Goal: Task Accomplishment & Management: Manage account settings

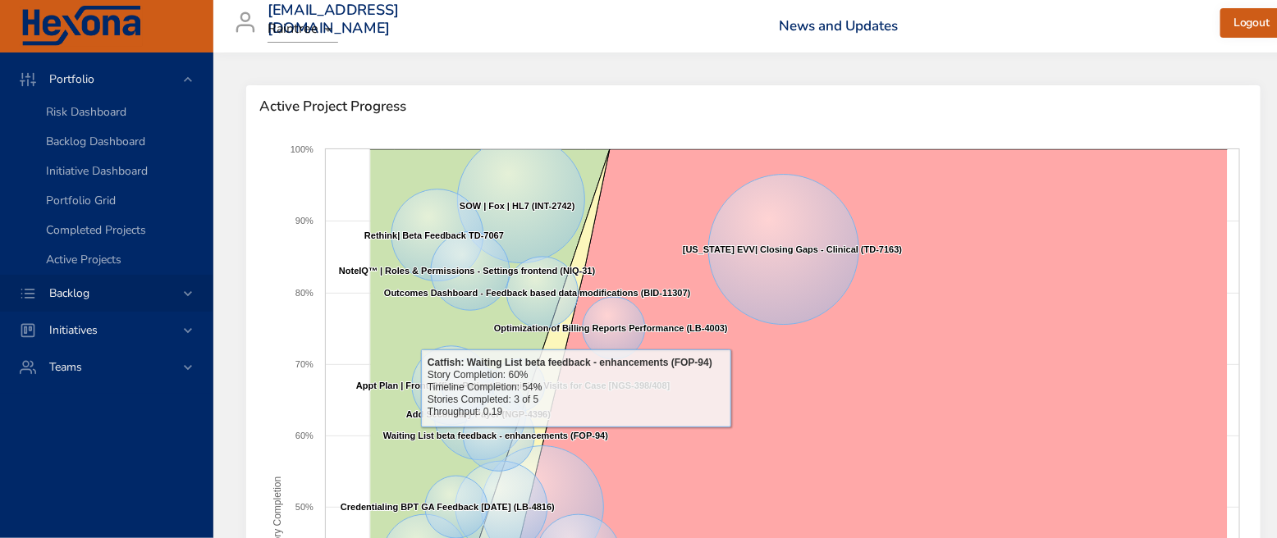
click at [186, 292] on icon at bounding box center [188, 294] width 16 height 16
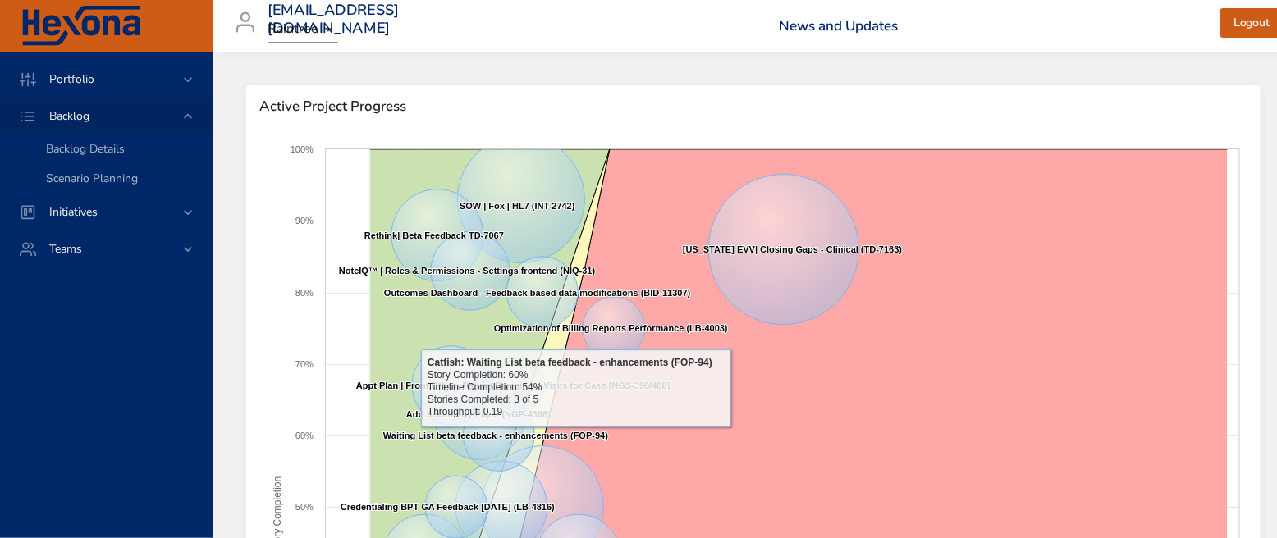
click at [95, 148] on span "Backlog Details" at bounding box center [85, 149] width 79 height 16
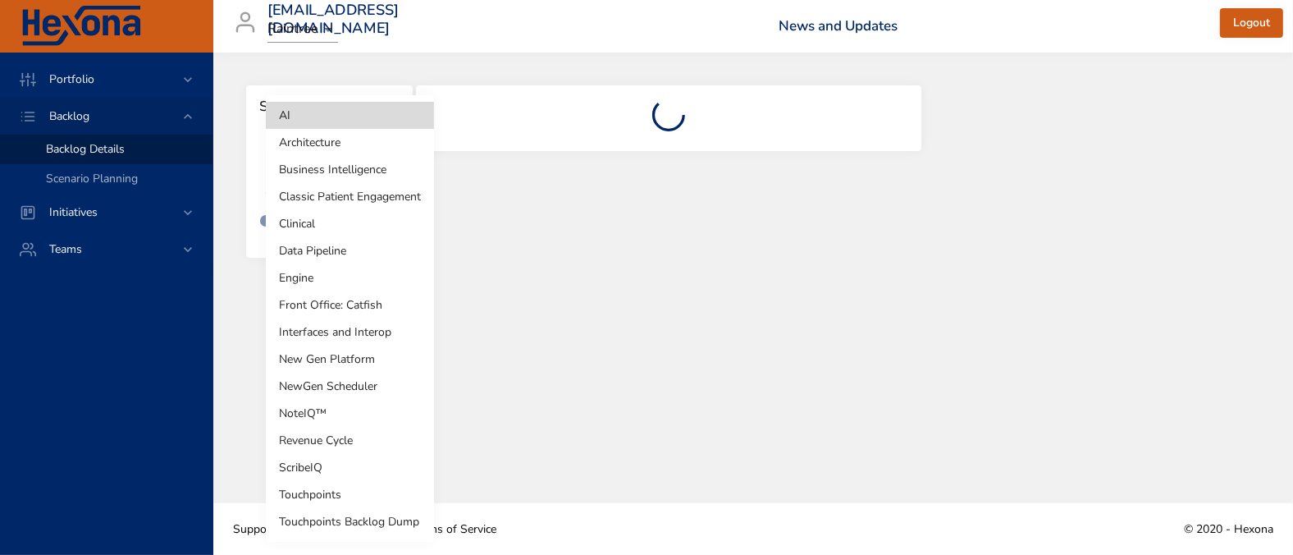
click at [375, 167] on body "Portfolio Backlog Backlog Details Scenario Planning Initiatives Teams [EMAIL_AD…" at bounding box center [646, 277] width 1293 height 555
click at [375, 350] on li "New Gen Platform" at bounding box center [350, 358] width 168 height 27
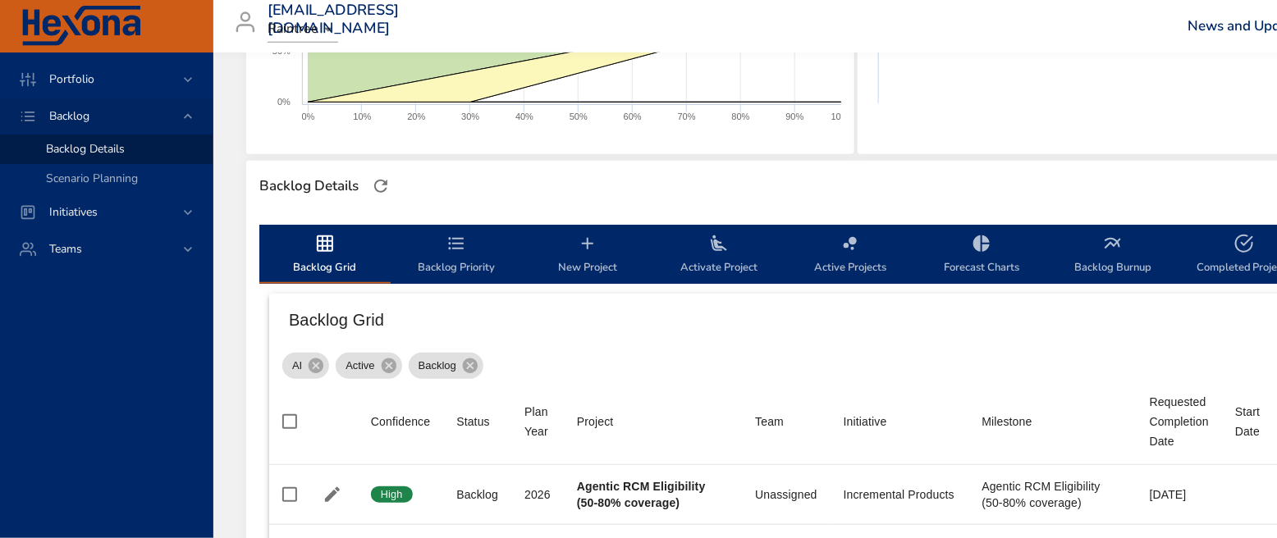
scroll to position [338, 0]
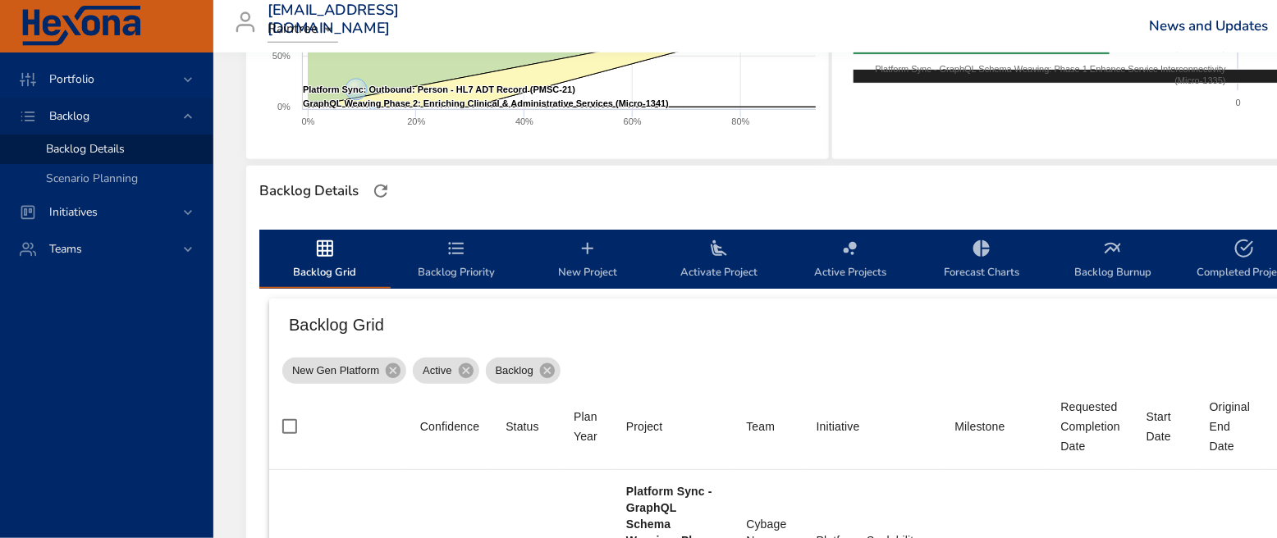
type input "*"
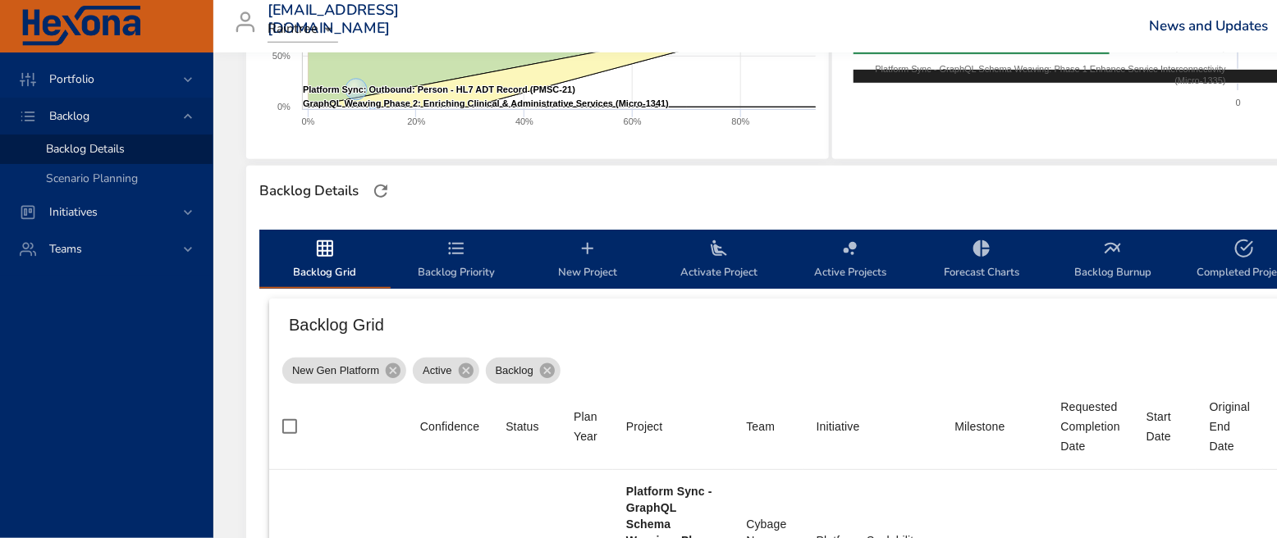
type input "*"
type input "**"
type input "*"
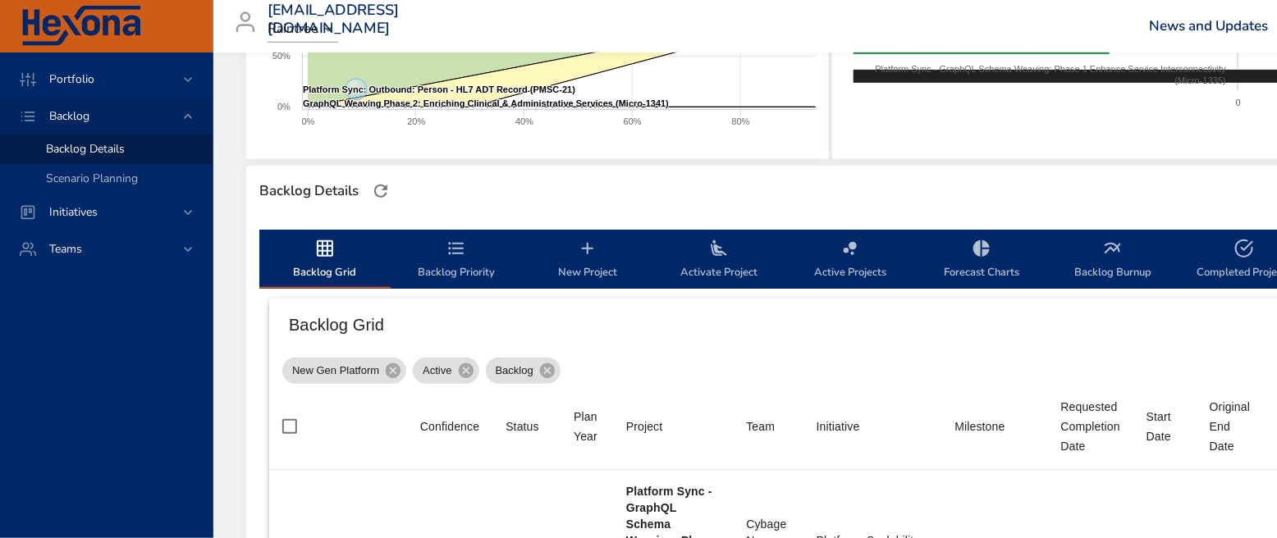
type input "*"
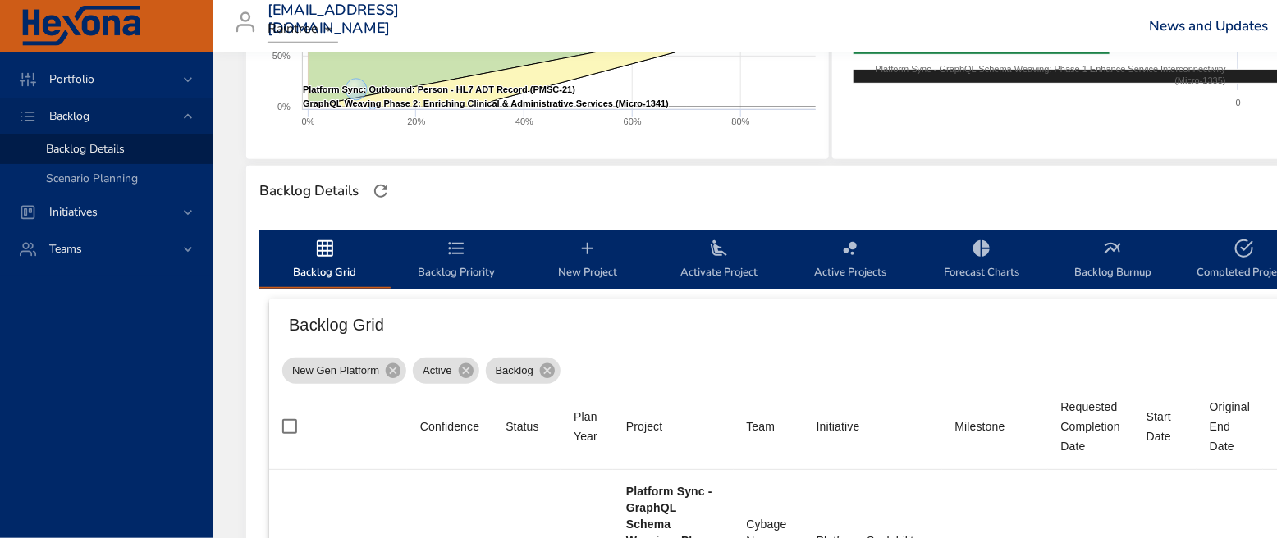
type input "*"
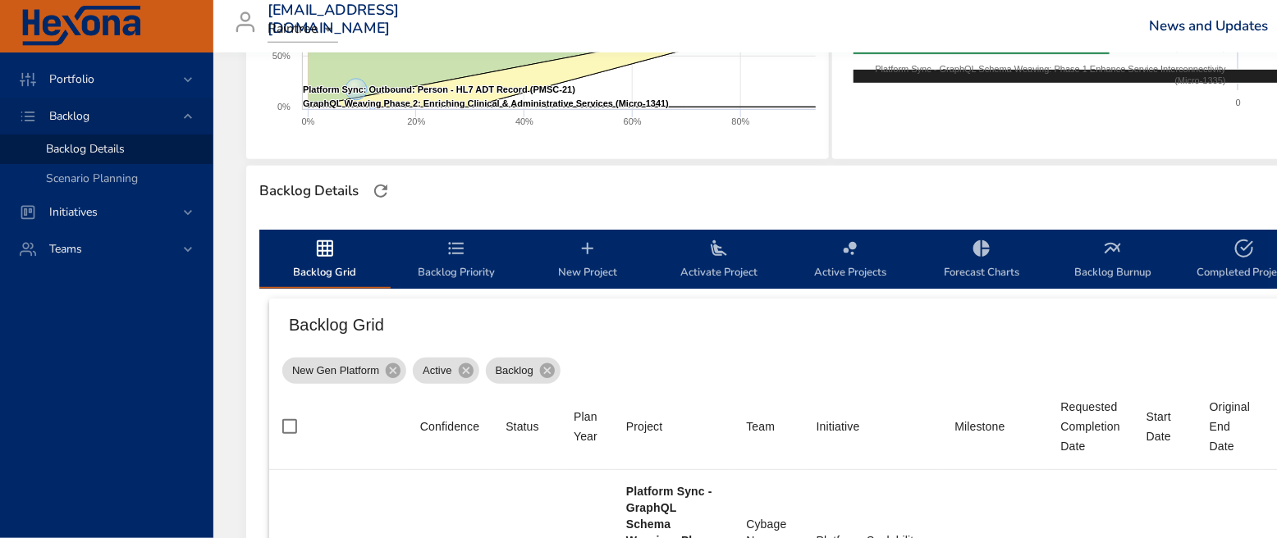
type input "*"
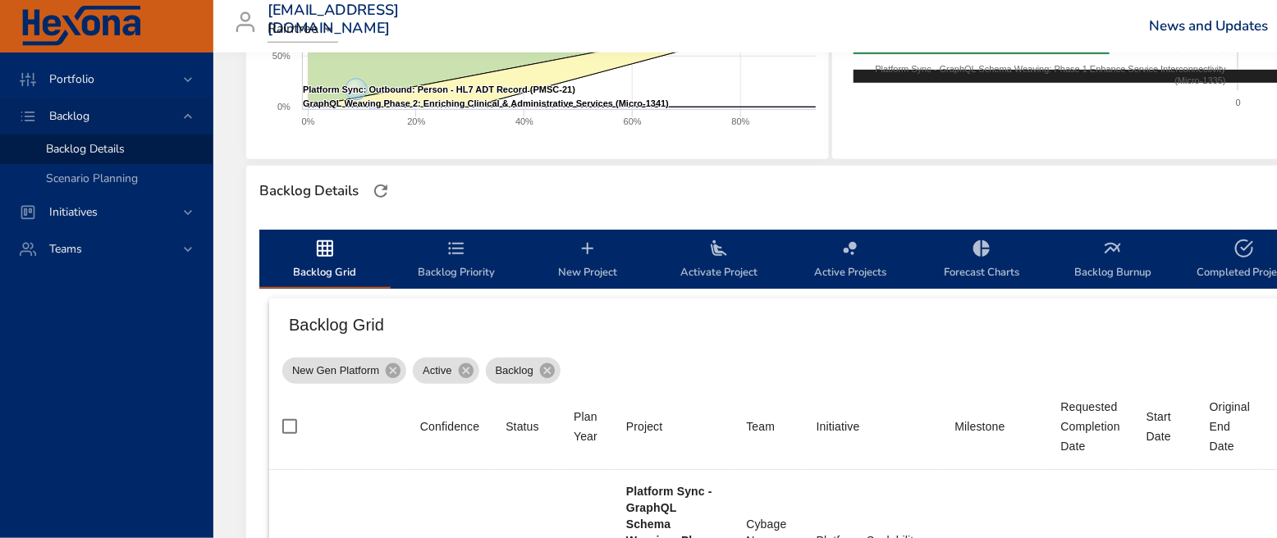
type input "*"
type input "**"
type input "*"
type input "**"
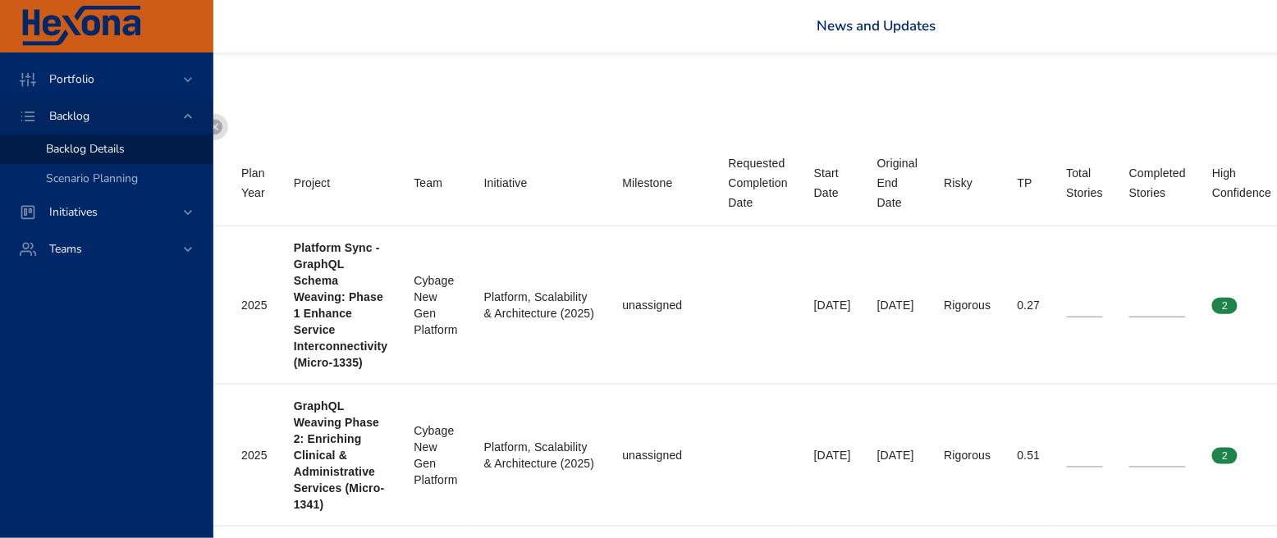
scroll to position [582, 0]
